Goal: Task Accomplishment & Management: Manage account settings

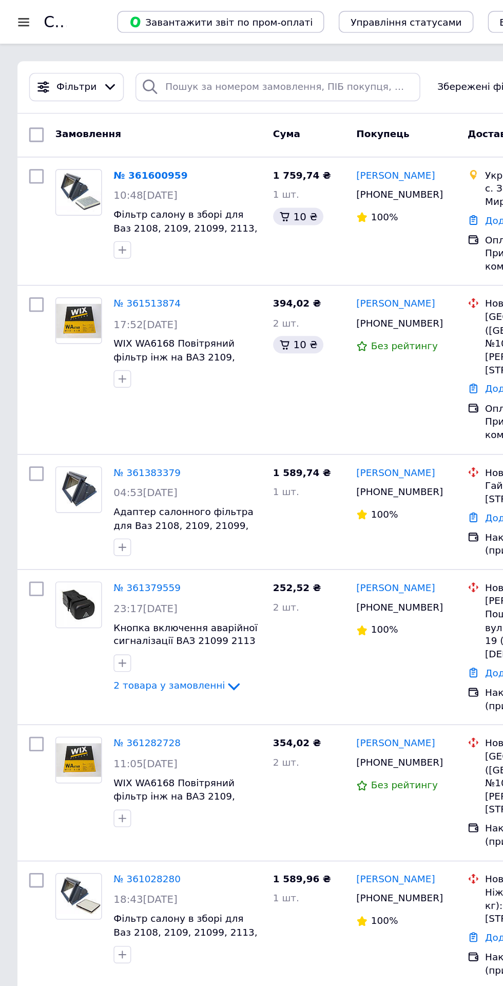
click at [107, 123] on link "№ 361600959" at bounding box center [106, 124] width 52 height 8
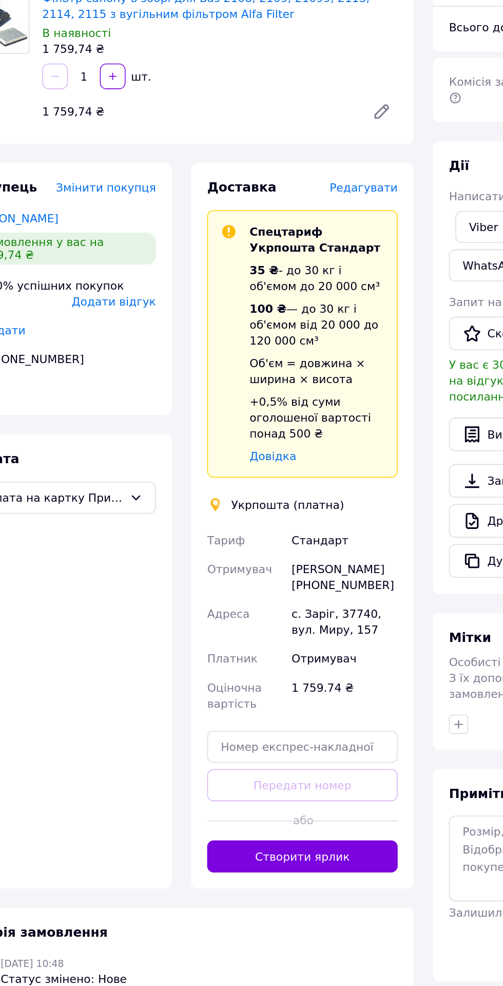
click at [279, 243] on span "Редагувати" at bounding box center [278, 245] width 44 height 8
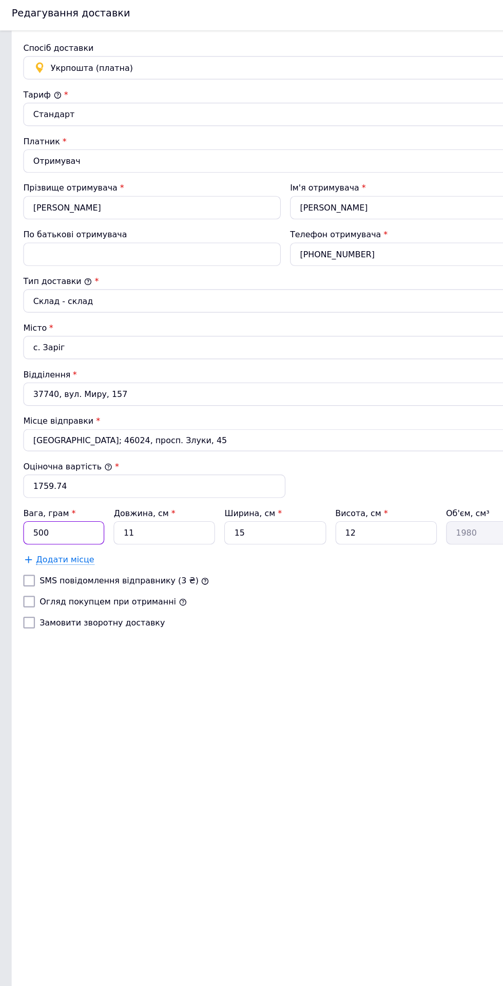
click at [72, 479] on input "500" at bounding box center [56, 473] width 71 height 21
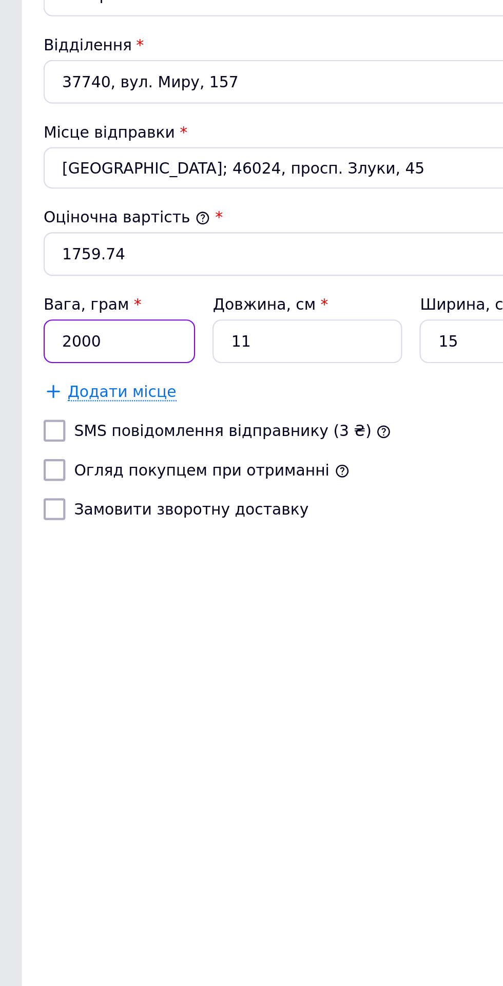
type input "2000"
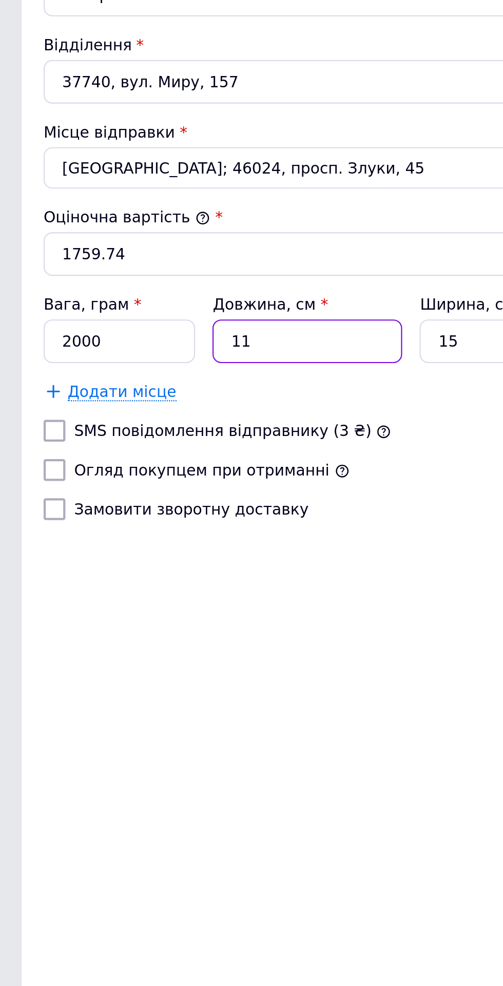
click at [133, 473] on input "11" at bounding box center [144, 473] width 89 height 21
type input "1"
type input "180"
type input "3"
type input "540"
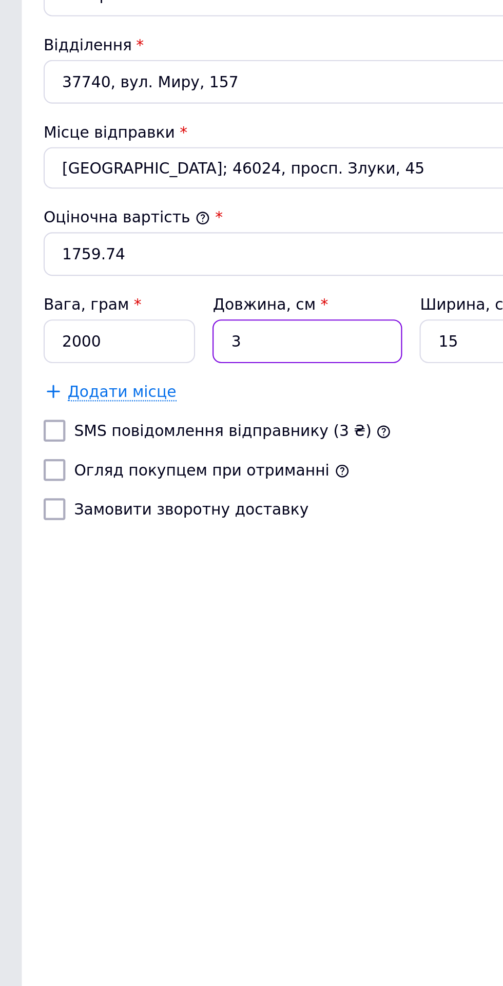
type input "32"
type input "5760"
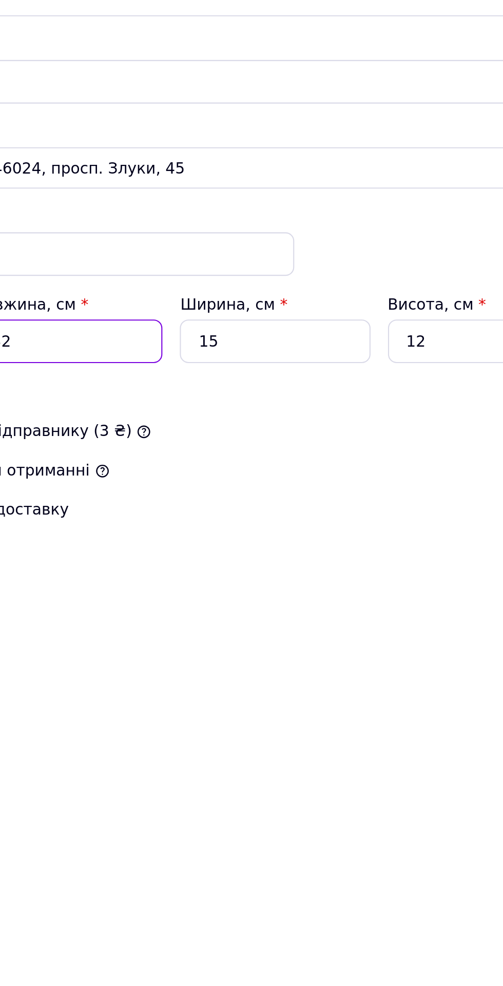
type input "32"
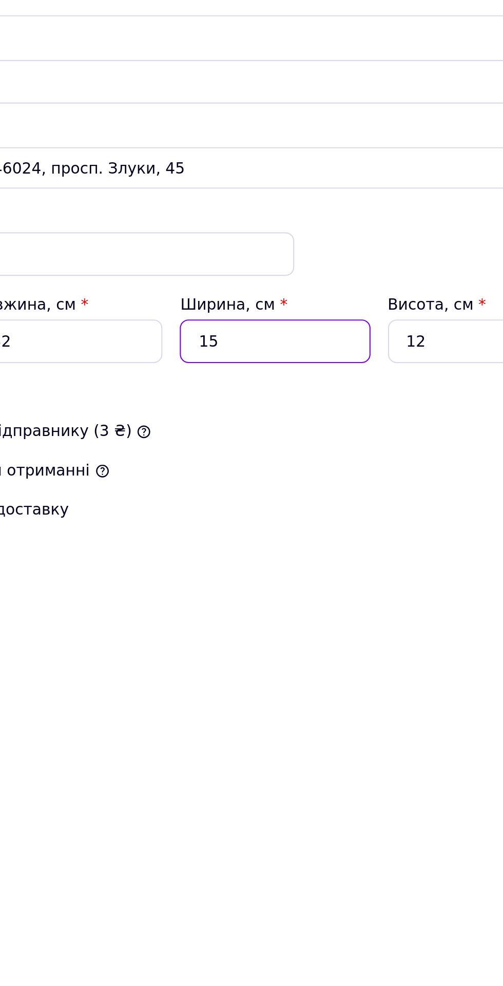
click at [231, 473] on input "15" at bounding box center [242, 473] width 89 height 21
type input "1"
type input "384"
type input "2"
type input "768"
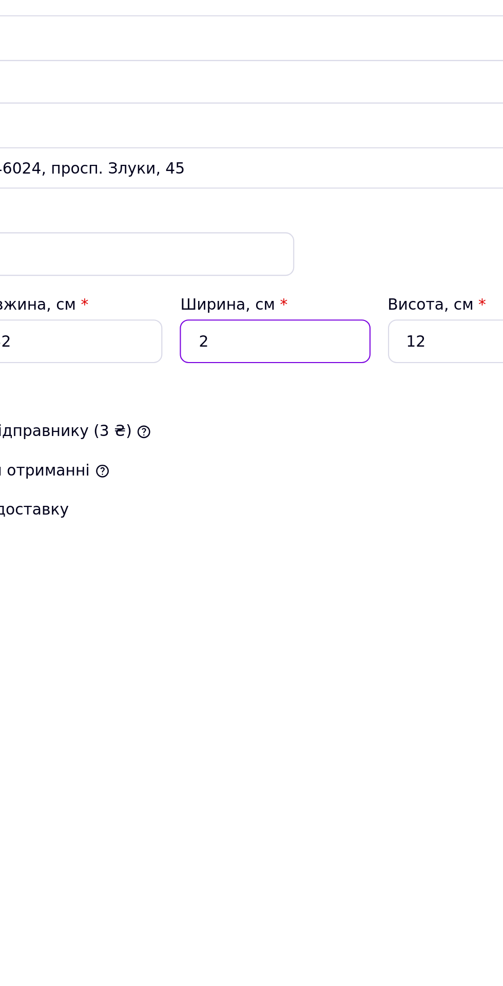
type input "23"
type input "8832"
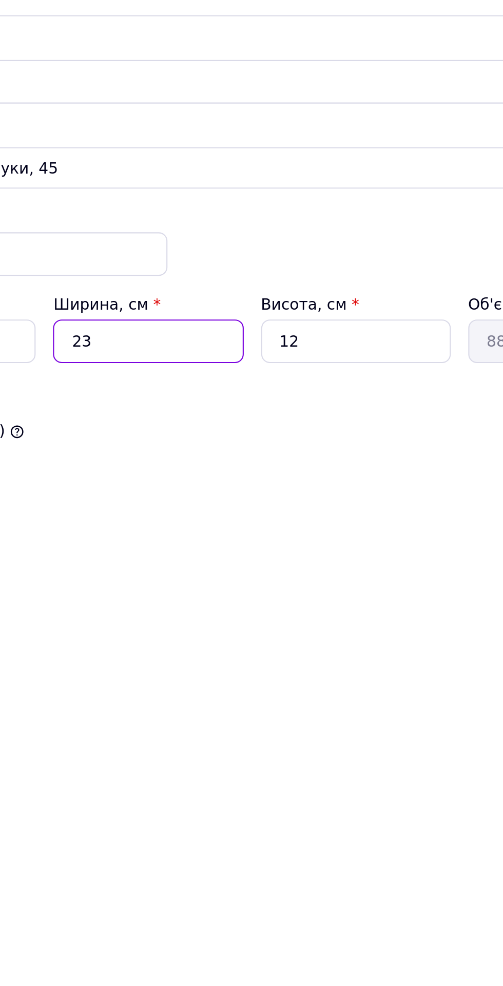
type input "2"
type input "768"
type input "23"
type input "8832"
type input "23"
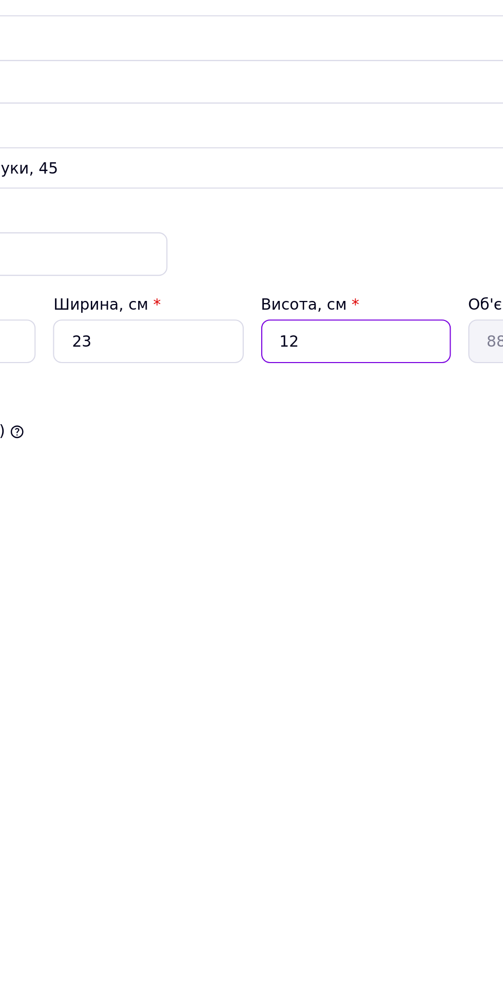
click at [333, 471] on input "12" at bounding box center [340, 473] width 89 height 21
type input "1"
type input "736"
type input "2"
type input "1472"
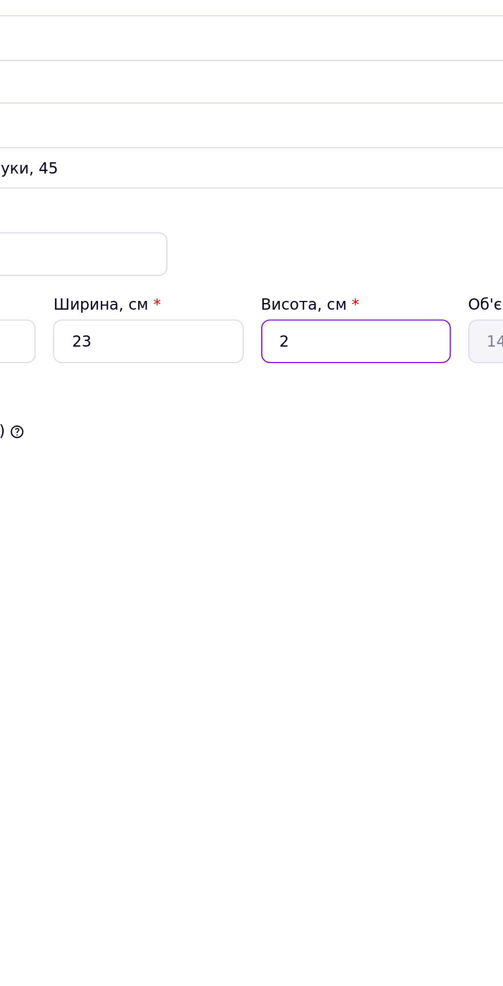
type input "27"
type input "19872"
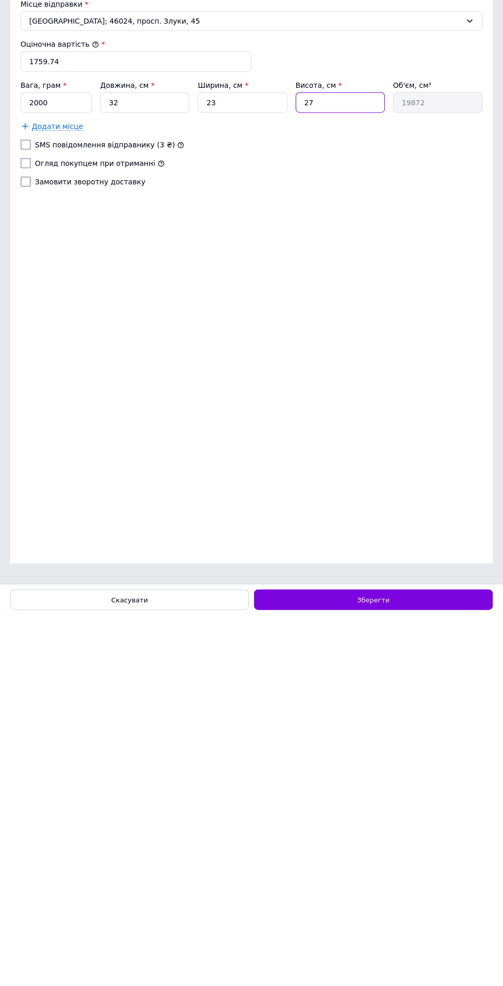
type input "27"
click at [415, 972] on div "Зберегти" at bounding box center [373, 970] width 239 height 21
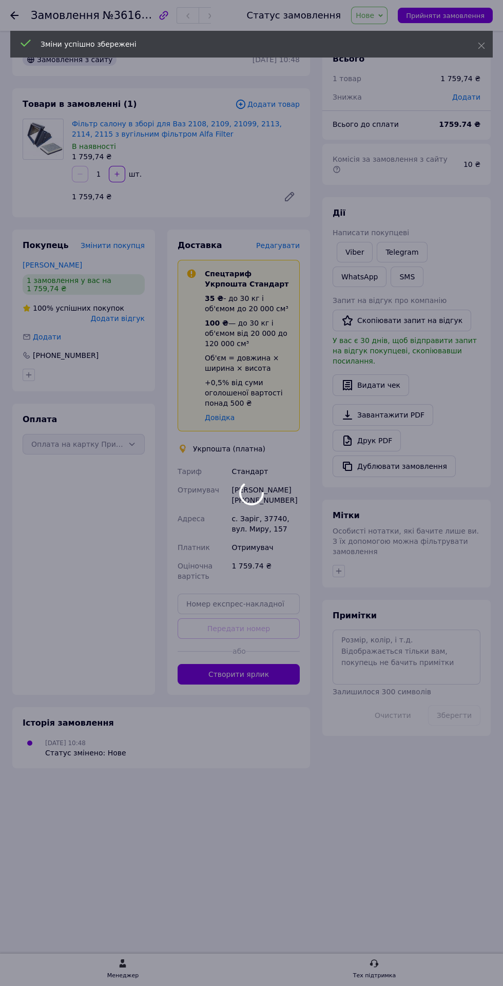
click at [250, 673] on button "Створити ярлик" at bounding box center [239, 674] width 122 height 21
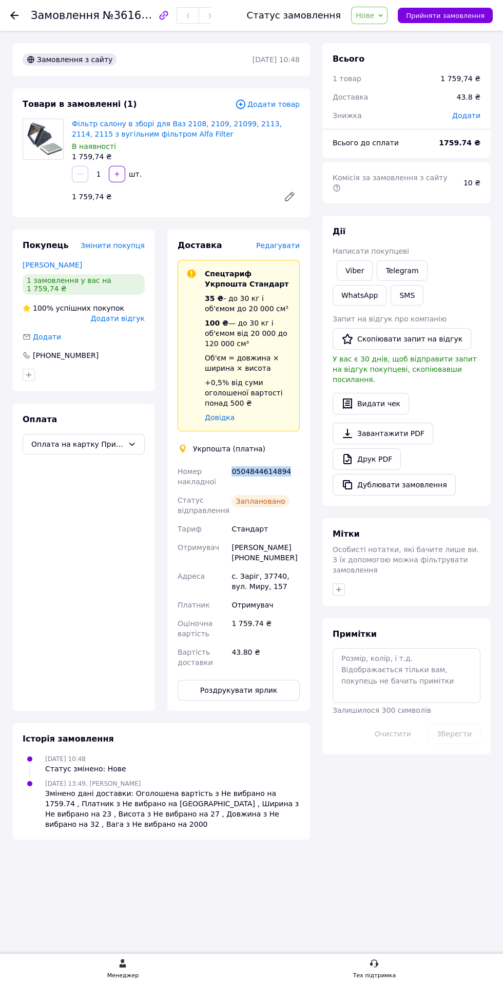
copy div "0504844614894"
